Goal: Transaction & Acquisition: Purchase product/service

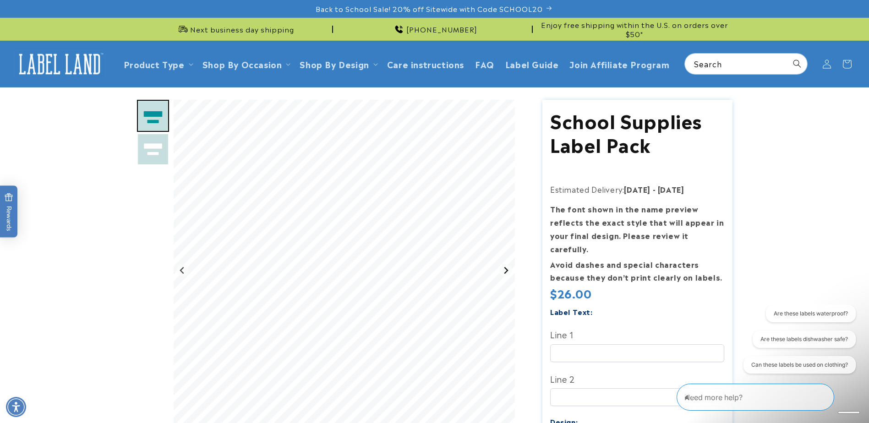
click at [506, 268] on icon "Next slide" at bounding box center [505, 270] width 7 height 7
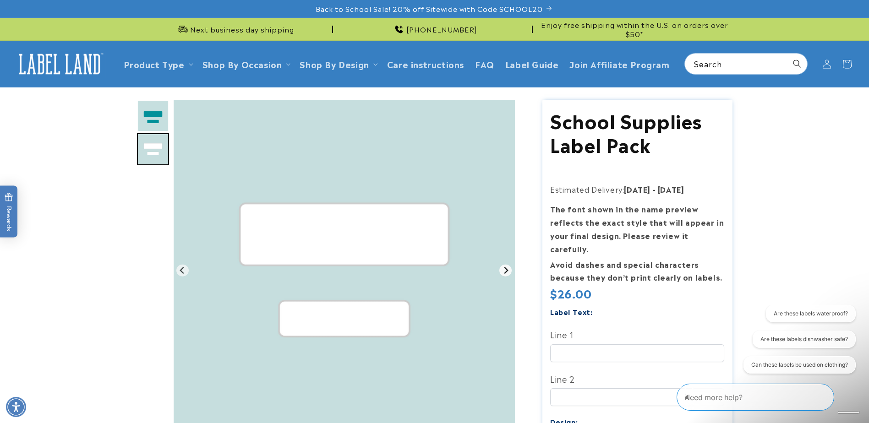
click at [506, 268] on icon "Go to first slide" at bounding box center [505, 270] width 7 height 7
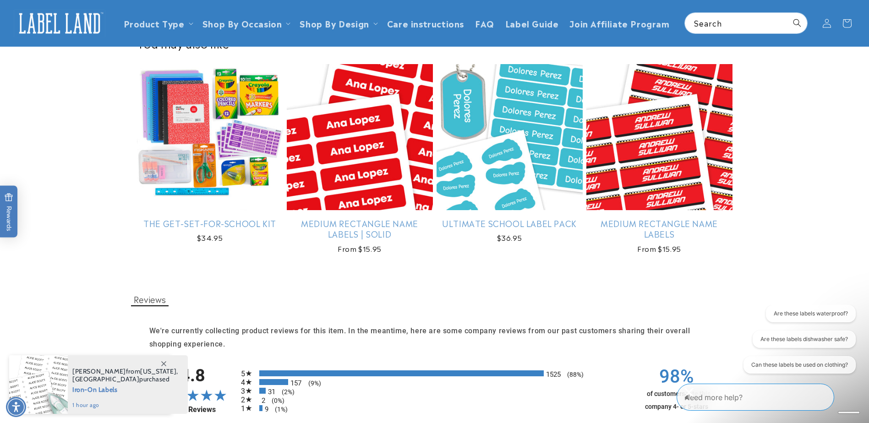
scroll to position [641, 0]
